Goal: Navigation & Orientation: Find specific page/section

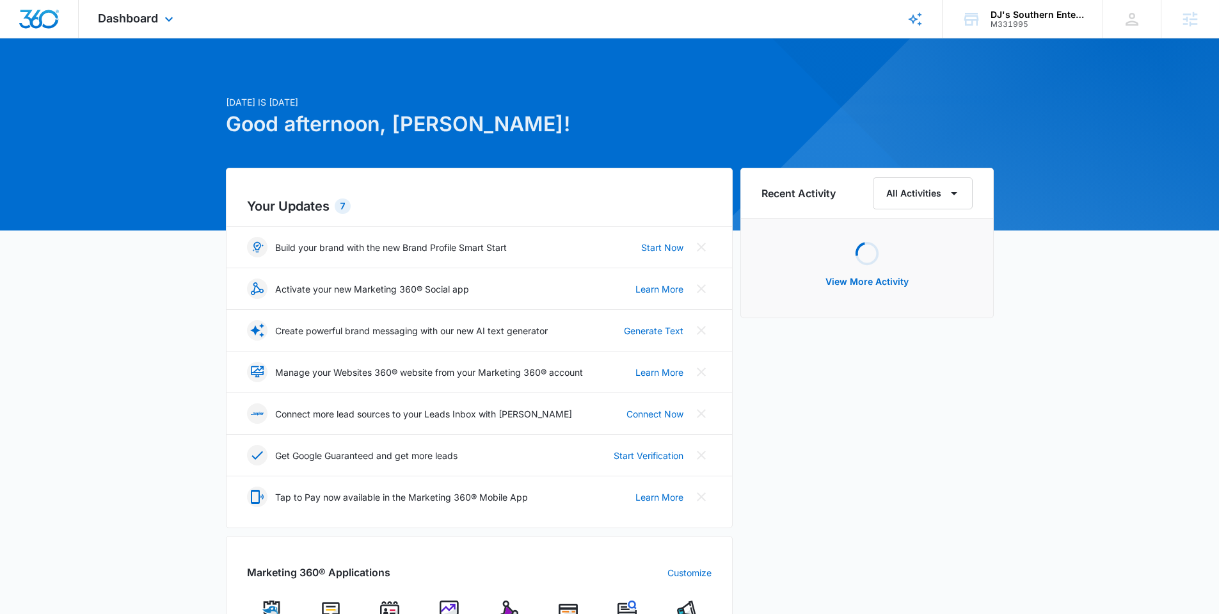
click at [140, 23] on span "Dashboard" at bounding box center [128, 18] width 60 height 13
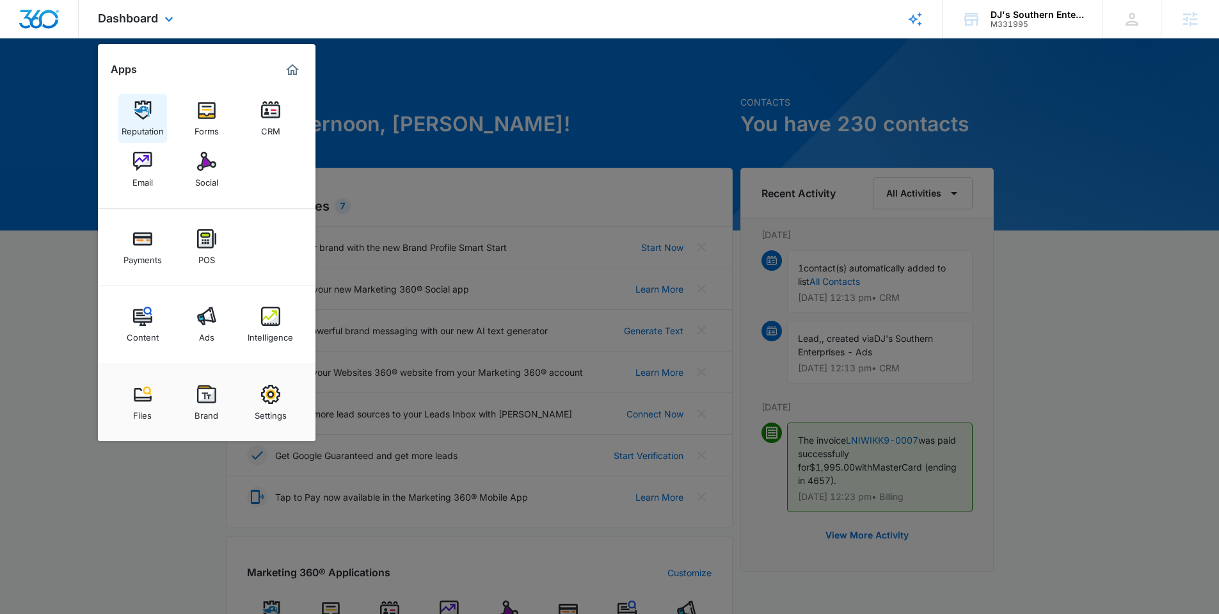
click at [136, 109] on img at bounding box center [142, 109] width 19 height 19
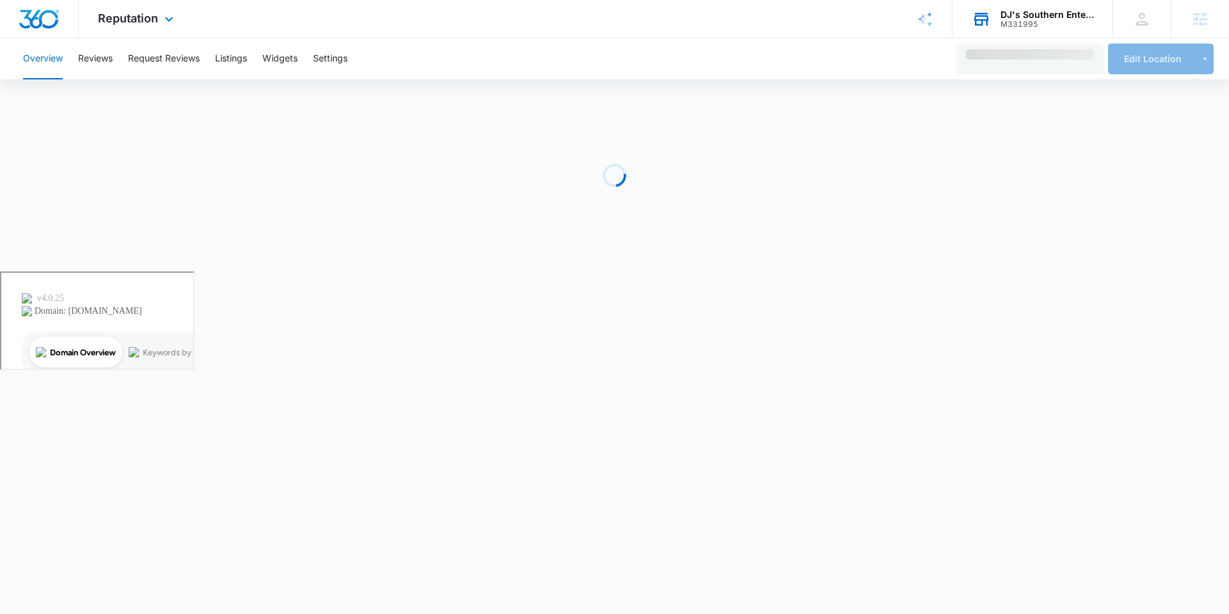
click at [1004, 26] on div "M331995" at bounding box center [1046, 24] width 93 height 9
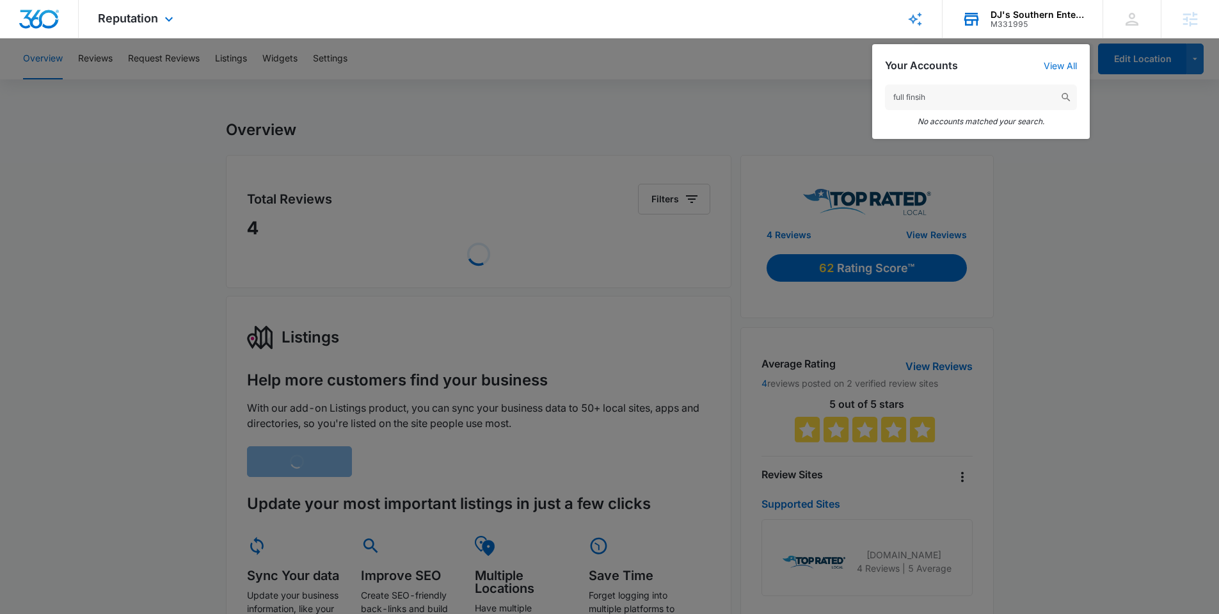
click at [942, 94] on input "full finsih" at bounding box center [981, 97] width 192 height 26
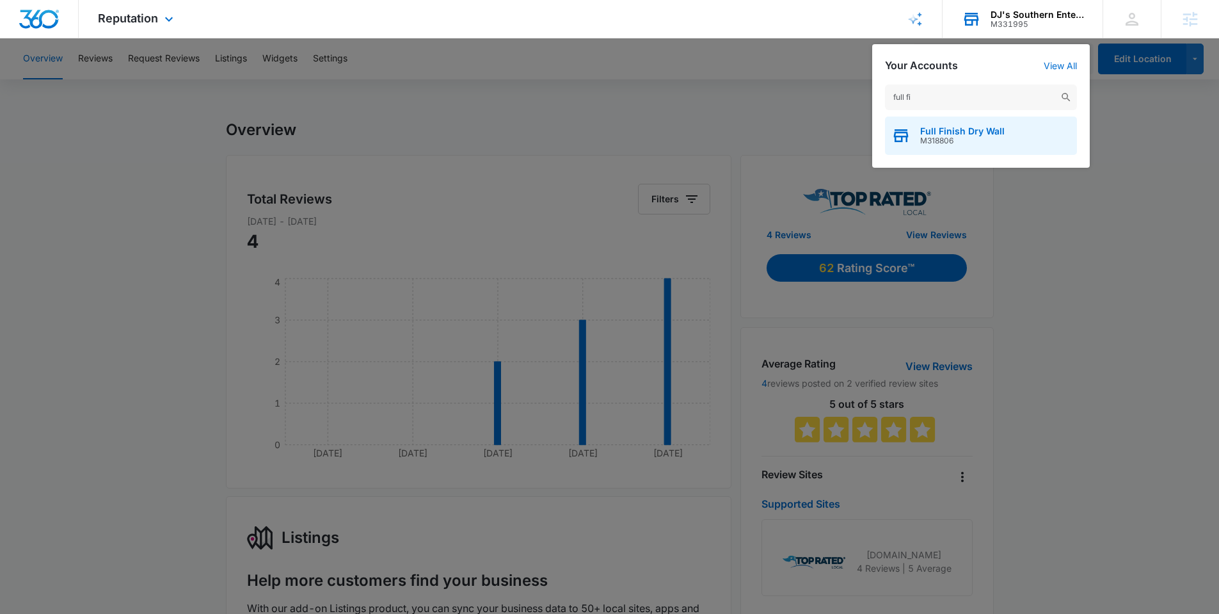
type input "full fi"
click at [929, 131] on span "Full Finish Dry Wall" at bounding box center [962, 131] width 84 height 10
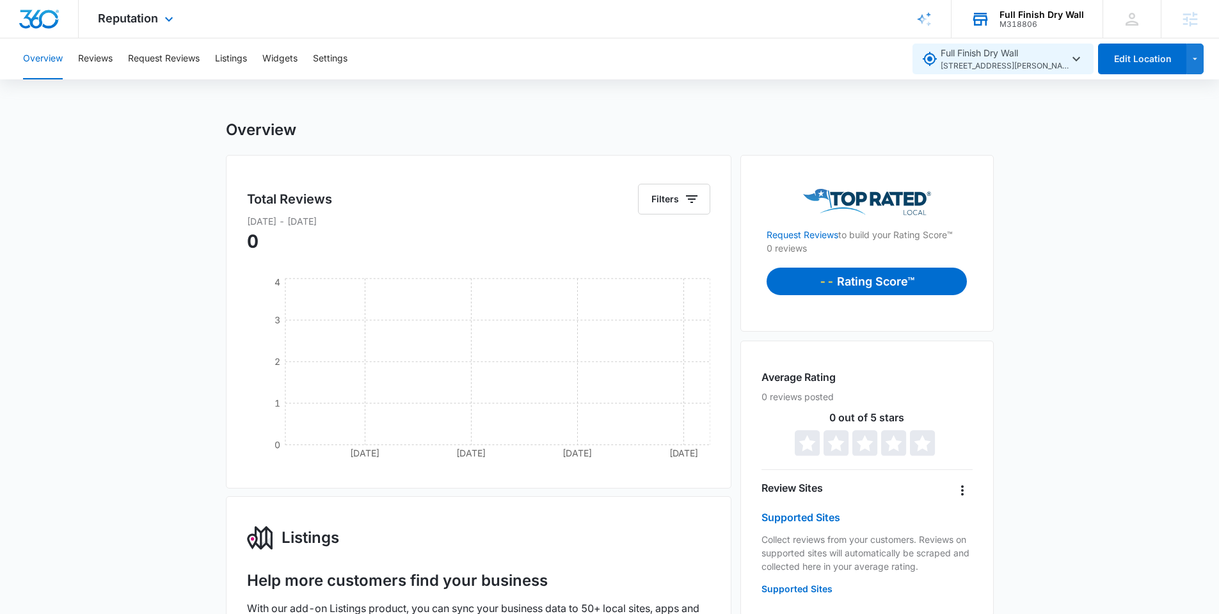
click at [999, 58] on span "Full Finish Dry Wall [STREET_ADDRESS][PERSON_NAME]" at bounding box center [1005, 59] width 128 height 26
